Goal: Information Seeking & Learning: Check status

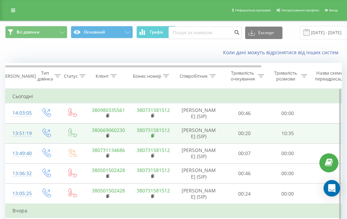
click at [152, 135] on rect at bounding box center [152, 135] width 2 height 3
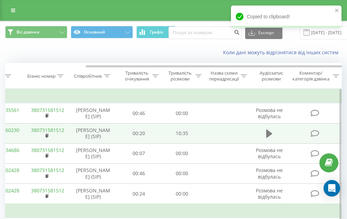
click at [268, 133] on icon at bounding box center [269, 134] width 6 height 8
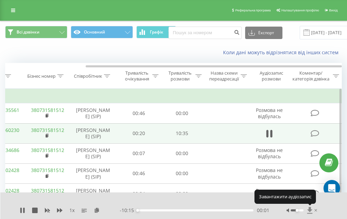
click at [310, 209] on icon at bounding box center [309, 210] width 5 height 7
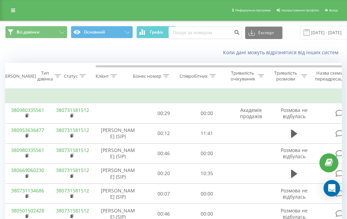
scroll to position [0, 106]
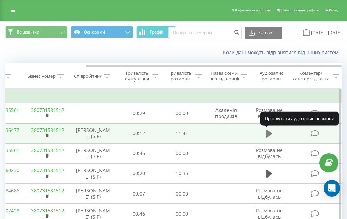
click at [268, 134] on icon at bounding box center [269, 134] width 6 height 8
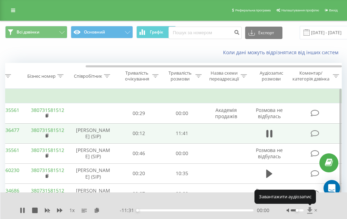
click at [309, 211] on icon at bounding box center [310, 210] width 6 height 7
click at [309, 208] on icon at bounding box center [309, 210] width 5 height 7
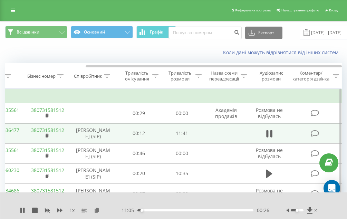
click at [83, 13] on div "Реферальна програма Налаштування профілю Вихід" at bounding box center [173, 10] width 347 height 21
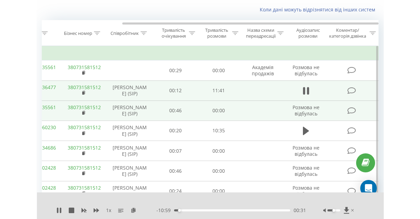
scroll to position [0, 0]
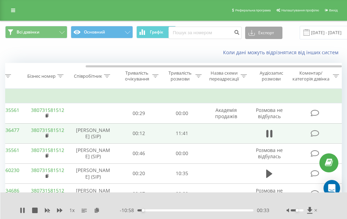
click at [249, 31] on icon at bounding box center [252, 32] width 6 height 7
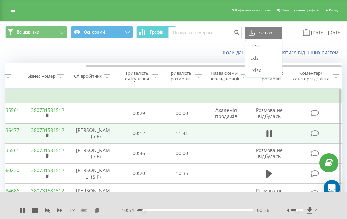
click at [200, 97] on td "Сьогодні" at bounding box center [121, 96] width 442 height 14
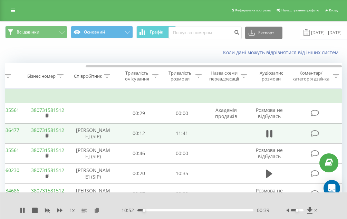
click at [306, 209] on div at bounding box center [303, 210] width 32 height 7
click at [309, 210] on icon at bounding box center [309, 210] width 5 height 7
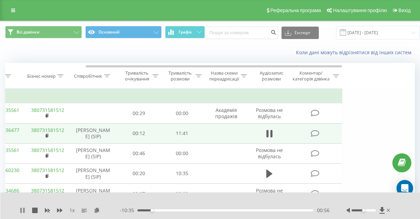
click at [25, 211] on icon at bounding box center [23, 211] width 1 height 6
click at [347, 210] on icon at bounding box center [381, 210] width 5 height 7
click at [347, 195] on div "1 x - 10:34 00:56 00:56" at bounding box center [210, 205] width 420 height 27
click at [347, 211] on icon at bounding box center [381, 210] width 5 height 7
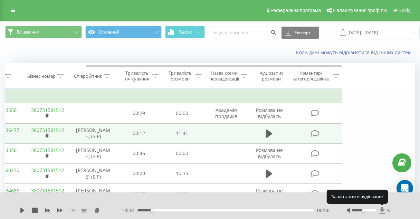
click at [347, 211] on icon at bounding box center [381, 210] width 5 height 7
click at [347, 210] on icon at bounding box center [381, 210] width 5 height 7
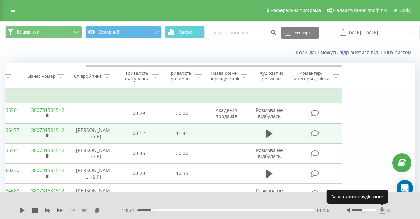
click at [347, 210] on icon at bounding box center [381, 210] width 5 height 7
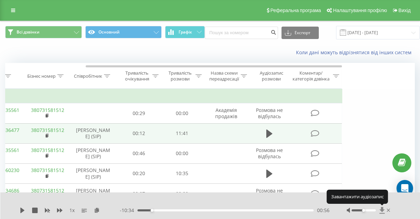
click at [347, 210] on icon at bounding box center [381, 210] width 5 height 7
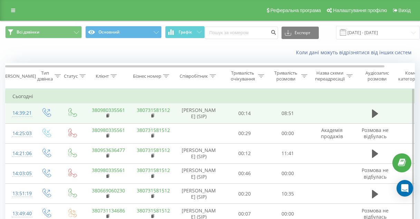
scroll to position [0, 33]
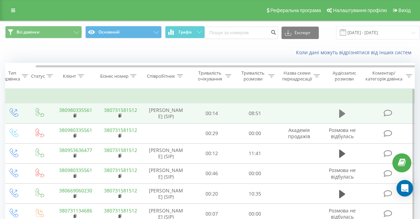
click at [339, 114] on icon at bounding box center [342, 113] width 6 height 8
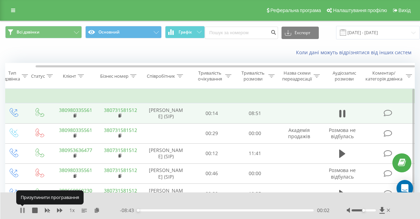
click at [21, 209] on icon at bounding box center [20, 211] width 1 height 6
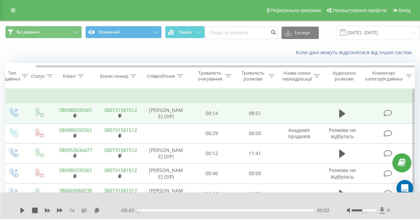
click at [380, 210] on icon at bounding box center [381, 210] width 5 height 7
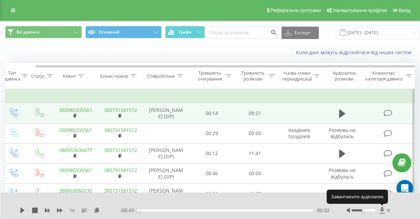
click at [380, 210] on icon at bounding box center [381, 210] width 5 height 7
click at [382, 211] on icon at bounding box center [381, 210] width 5 height 7
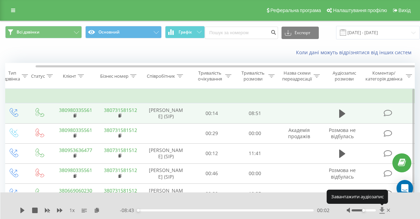
click at [382, 211] on icon at bounding box center [381, 210] width 5 height 7
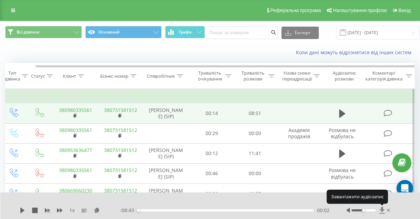
click at [382, 211] on icon at bounding box center [381, 210] width 5 height 7
click at [383, 210] on icon at bounding box center [381, 210] width 5 height 7
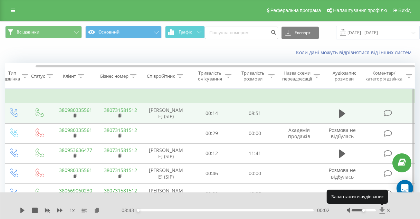
click at [383, 210] on icon at bounding box center [381, 210] width 5 height 7
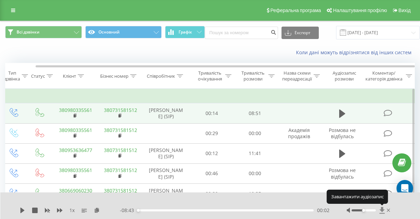
click at [383, 210] on icon at bounding box center [381, 210] width 5 height 7
click at [382, 211] on icon at bounding box center [381, 210] width 5 height 7
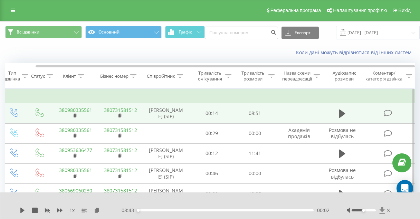
click at [381, 209] on icon at bounding box center [381, 210] width 5 height 7
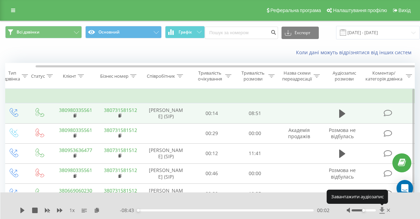
click at [381, 209] on icon at bounding box center [381, 210] width 5 height 7
click at [382, 208] on icon at bounding box center [381, 210] width 5 height 7
